Goal: Book appointment/travel/reservation

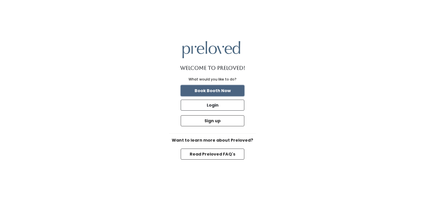
click at [227, 92] on button "Book Booth Now" at bounding box center [213, 90] width 64 height 11
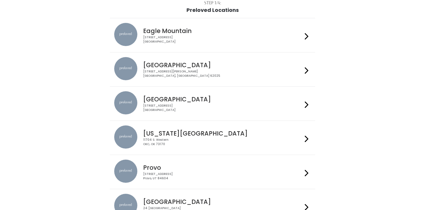
scroll to position [83, 0]
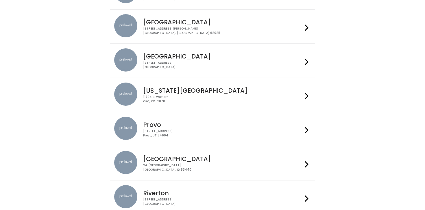
click at [227, 131] on div "[STREET_ADDRESS]" at bounding box center [222, 133] width 159 height 8
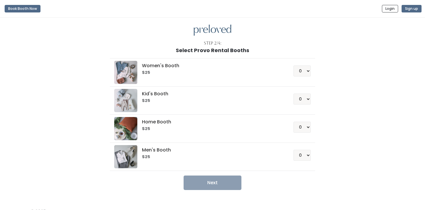
click at [251, 72] on h6 "$25" at bounding box center [210, 72] width 137 height 5
click at [306, 71] on select "0 1 2 3 4" at bounding box center [302, 70] width 17 height 11
select select "1"
click at [294, 65] on select "0 1 2 3 4" at bounding box center [302, 70] width 17 height 11
click at [225, 184] on button "Next" at bounding box center [213, 182] width 58 height 14
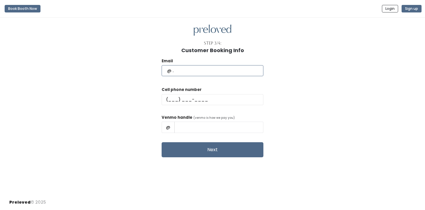
click at [220, 69] on input "text" at bounding box center [213, 70] width 102 height 11
type input "amber.helfrich2@gmail.com"
type input "(208) 356-6414"
type input "Amber Helfrich"
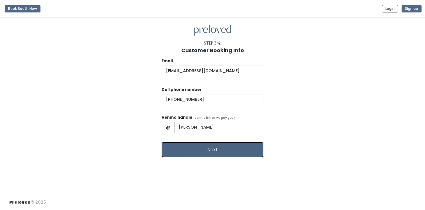
click at [211, 151] on button "Next" at bounding box center [213, 149] width 102 height 15
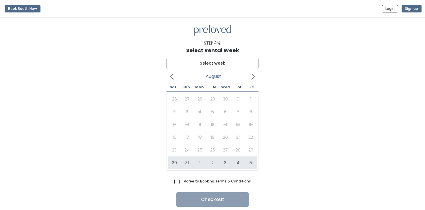
type input "August 30 to September 5"
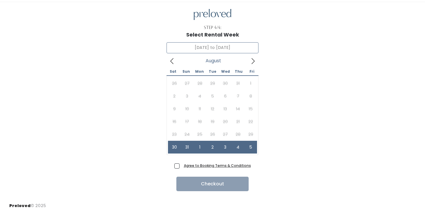
scroll to position [19, 0]
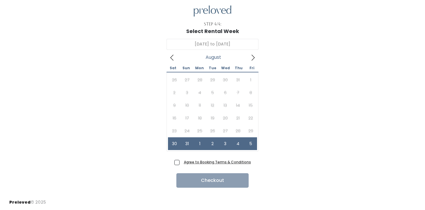
click at [182, 163] on span "Agree to Booking Terms & Conditions" at bounding box center [216, 162] width 69 height 6
click at [182, 163] on input "Agree to Booking Terms & Conditions" at bounding box center [184, 161] width 4 height 4
checkbox input "true"
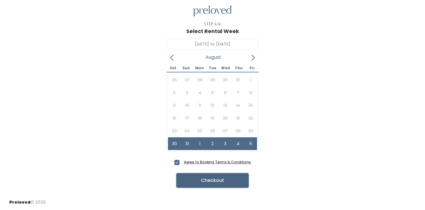
click at [211, 182] on button "Checkout" at bounding box center [212, 180] width 72 height 14
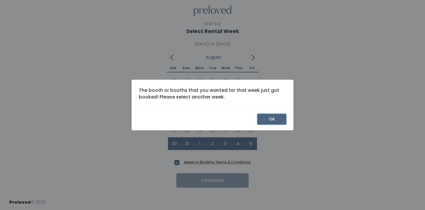
click at [283, 117] on button "OK" at bounding box center [271, 119] width 29 height 11
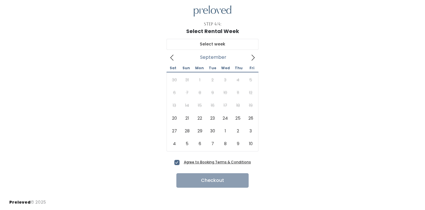
click at [255, 60] on icon at bounding box center [253, 57] width 6 height 6
type input "September 20 to September 26"
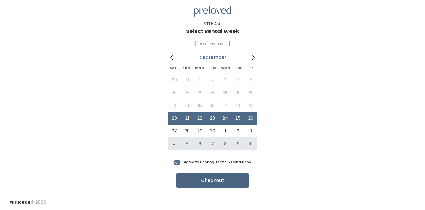
click at [206, 182] on button "Checkout" at bounding box center [212, 180] width 72 height 14
